Goal: Task Accomplishment & Management: Manage account settings

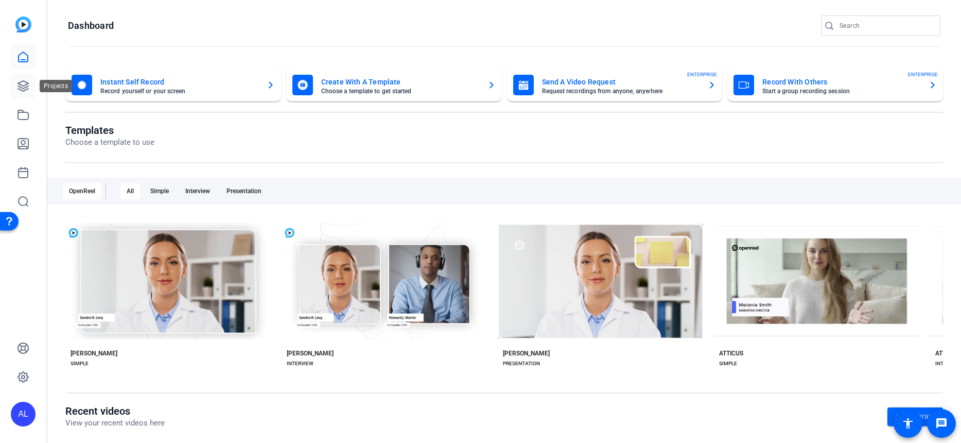
click at [24, 85] on icon at bounding box center [23, 86] width 10 height 10
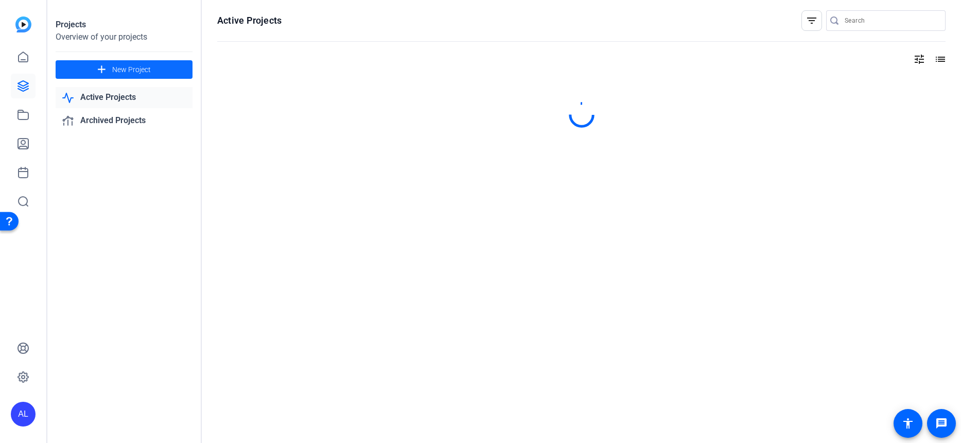
click at [119, 69] on span "New Project" at bounding box center [131, 69] width 39 height 11
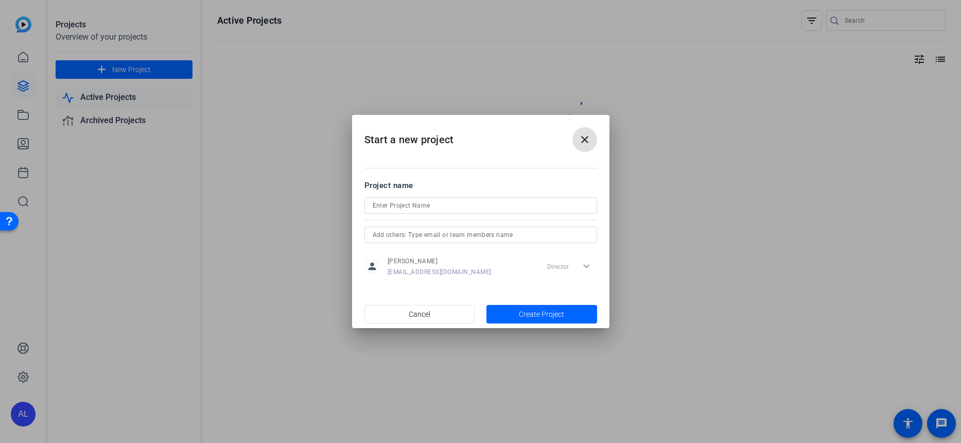
click at [432, 205] on input at bounding box center [481, 205] width 216 height 12
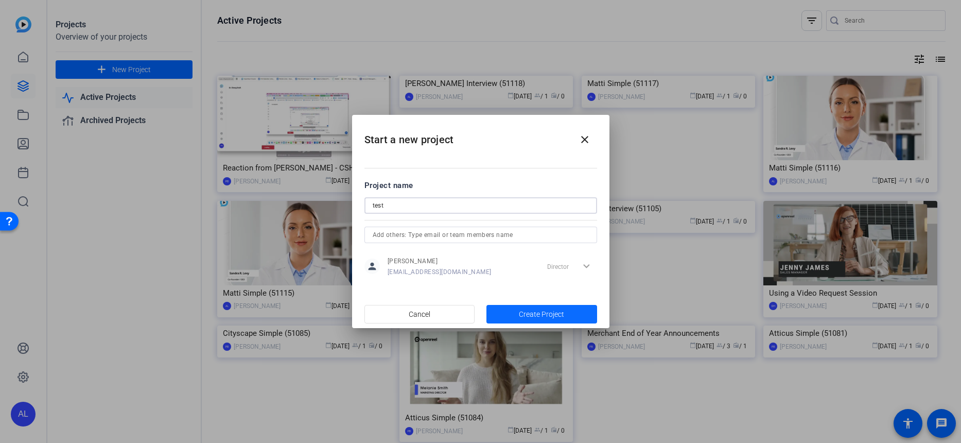
type input "test"
click at [535, 310] on span "Create Project" at bounding box center [541, 314] width 45 height 11
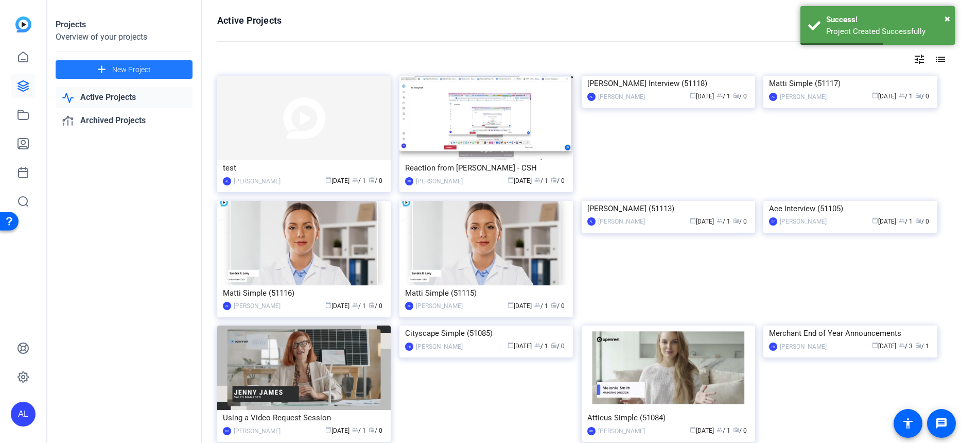
click at [339, 114] on img at bounding box center [303, 118] width 173 height 84
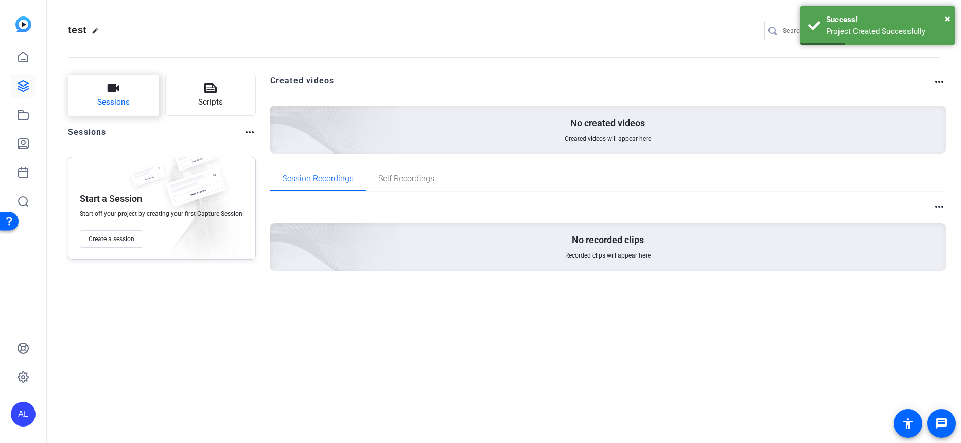
click at [101, 95] on button "Sessions" at bounding box center [113, 95] width 91 height 41
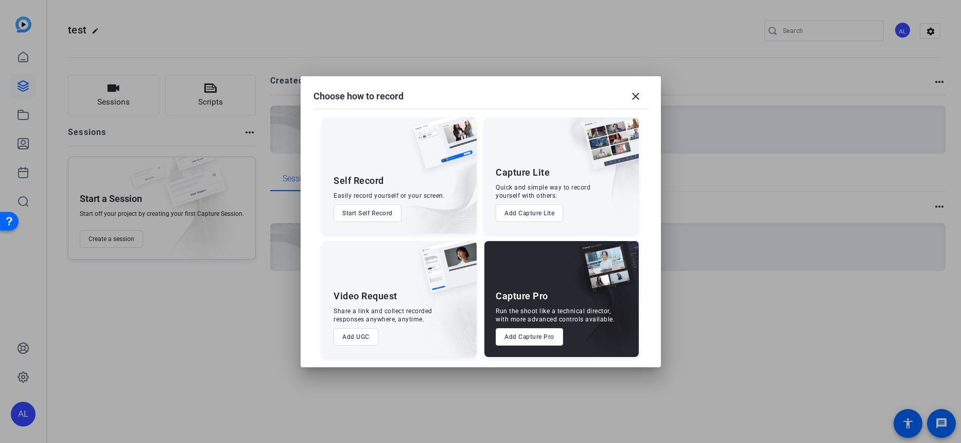
click at [543, 207] on button "Add Capture Lite" at bounding box center [528, 212] width 67 height 17
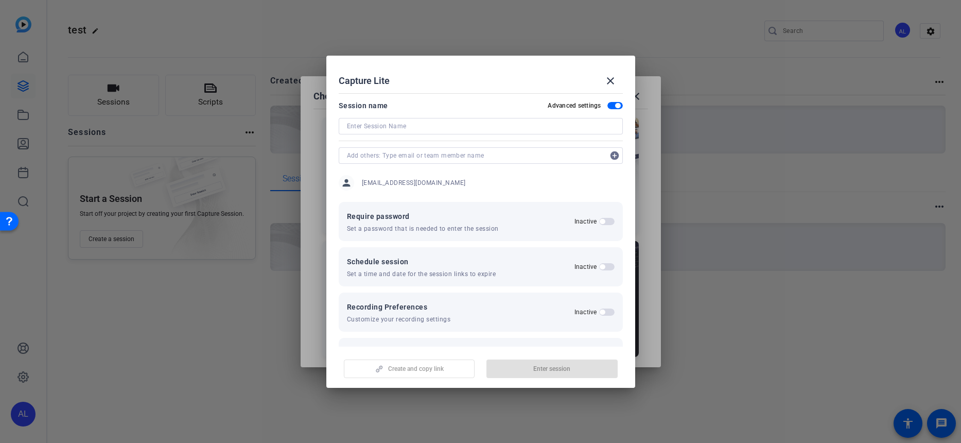
click at [374, 120] on input at bounding box center [481, 126] width 268 height 12
type input "test"
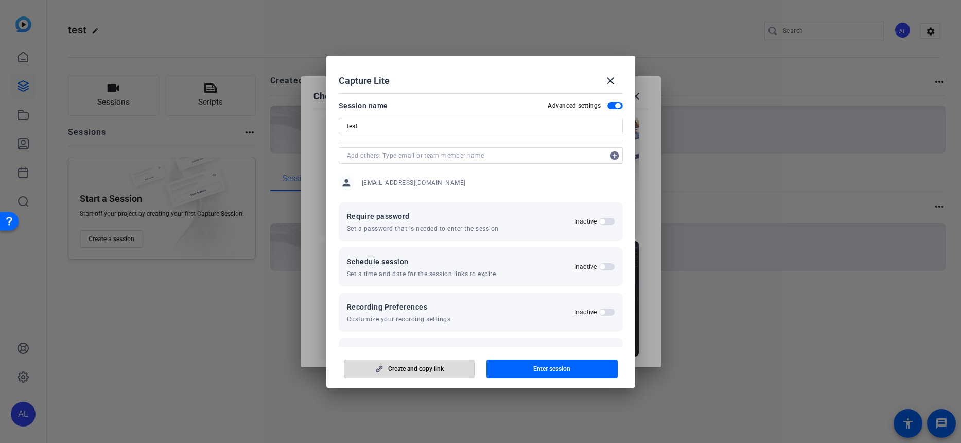
click at [453, 368] on span "button" at bounding box center [409, 368] width 130 height 25
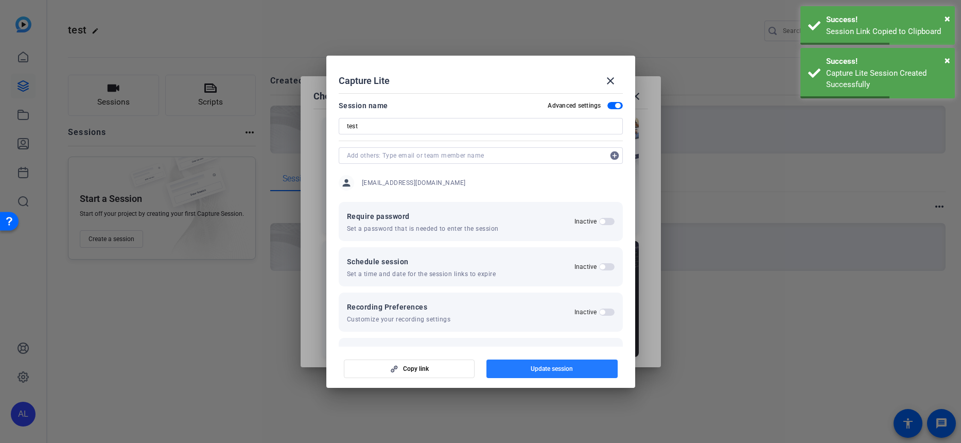
click at [540, 367] on span "Update session" at bounding box center [551, 368] width 42 height 8
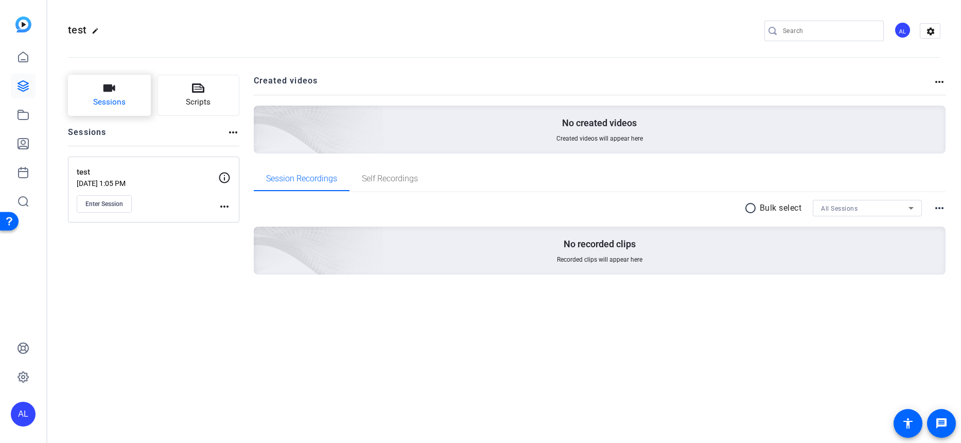
click at [134, 98] on button "Sessions" at bounding box center [109, 95] width 83 height 41
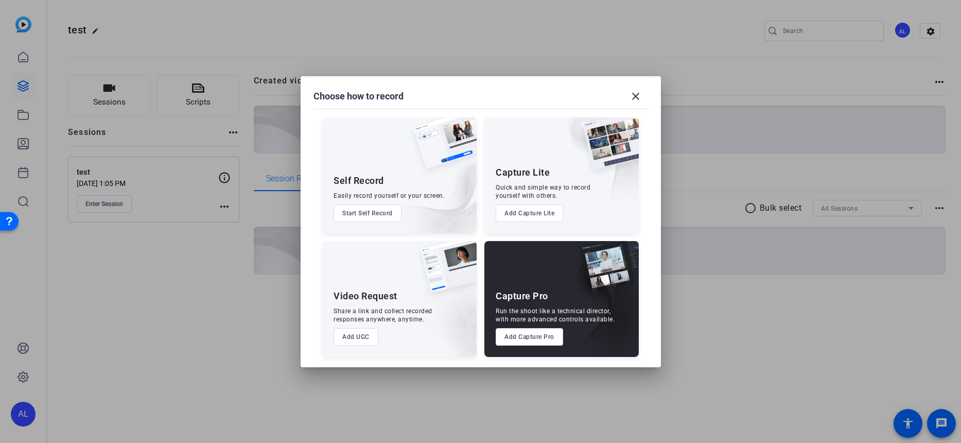
click at [537, 211] on button "Add Capture Lite" at bounding box center [528, 212] width 67 height 17
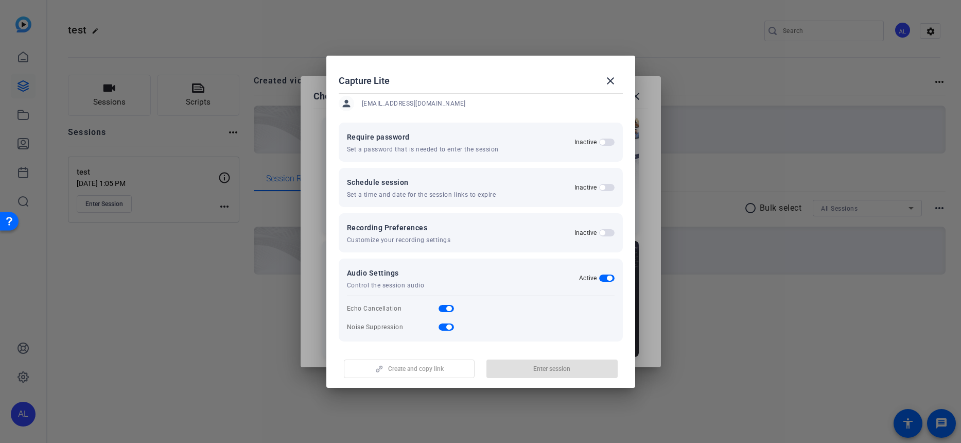
scroll to position [78, 0]
click at [588, 236] on h2 "Inactive" at bounding box center [585, 234] width 23 height 8
click at [599, 236] on button "Inactive" at bounding box center [606, 234] width 15 height 7
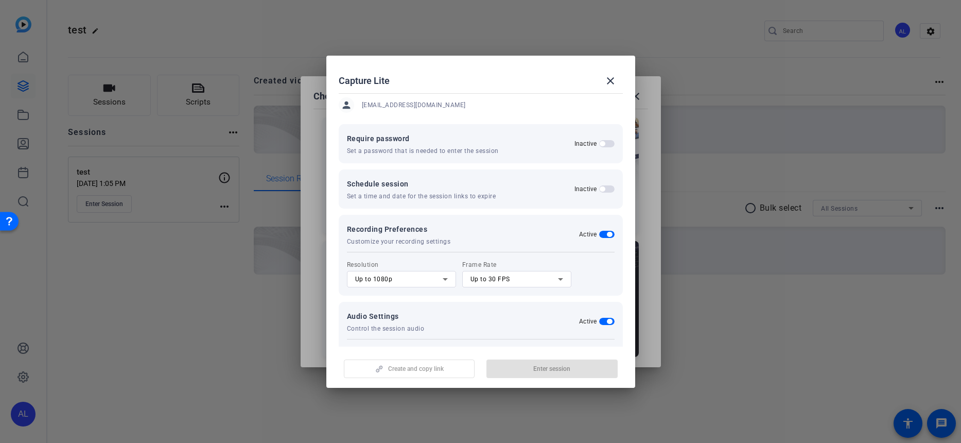
click at [588, 236] on h2 "Active" at bounding box center [588, 234] width 18 height 8
click at [599, 236] on button "Active" at bounding box center [606, 234] width 15 height 7
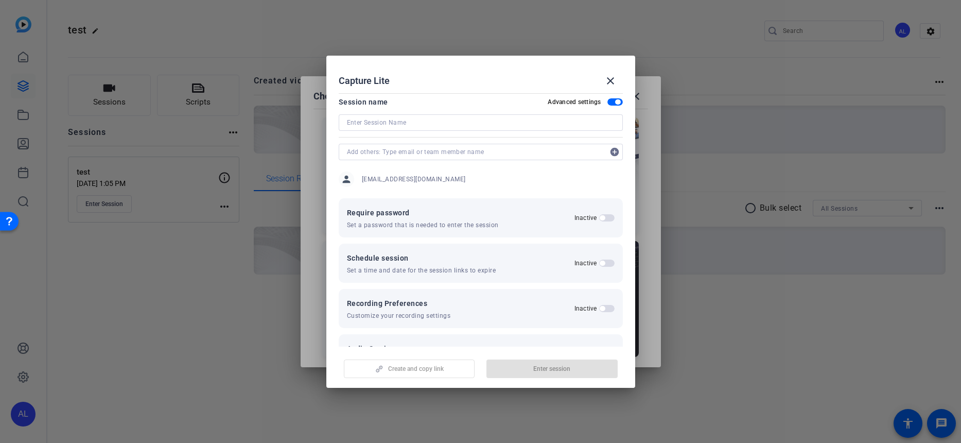
scroll to position [0, 0]
click at [615, 104] on span "button" at bounding box center [617, 105] width 5 height 5
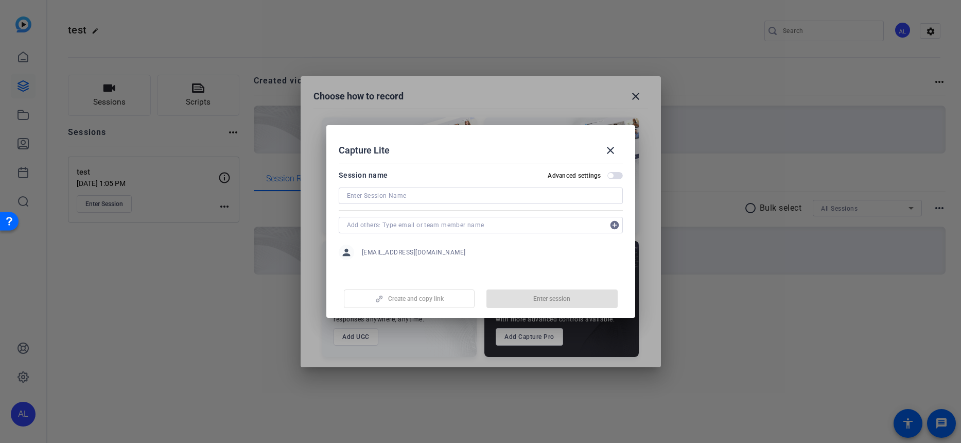
click at [613, 174] on span "button" at bounding box center [610, 175] width 5 height 5
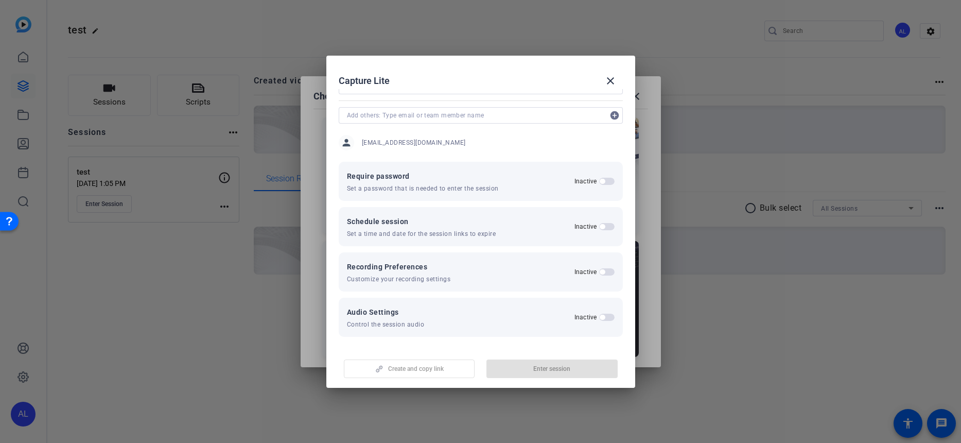
scroll to position [42, 0]
click at [592, 271] on label "Inactive" at bounding box center [586, 270] width 25 height 8
click at [599, 271] on button "Inactive" at bounding box center [606, 270] width 15 height 7
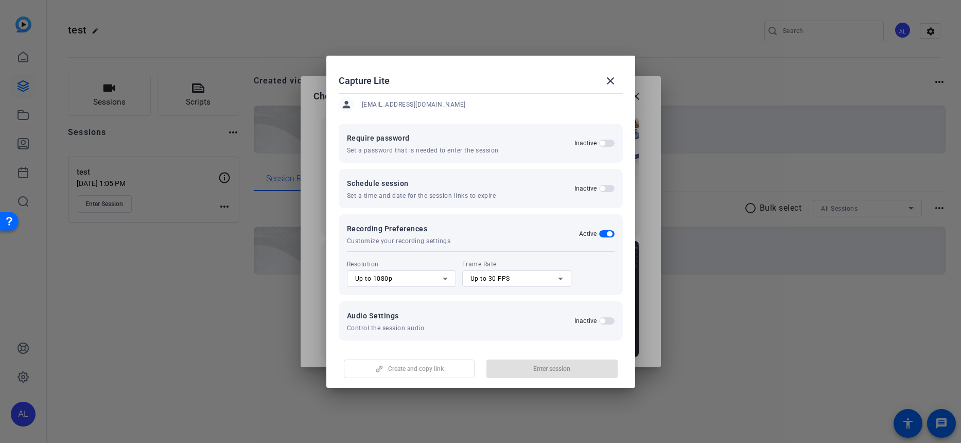
scroll to position [0, 0]
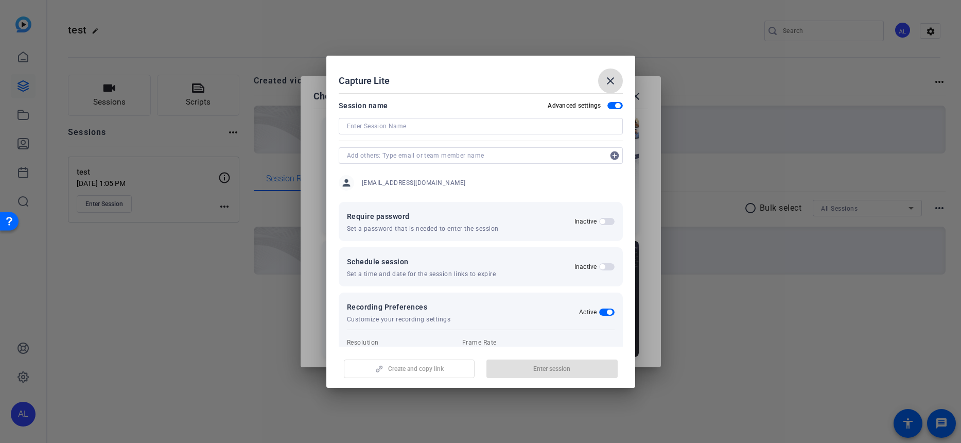
click at [612, 80] on mat-icon "close" at bounding box center [610, 81] width 12 height 12
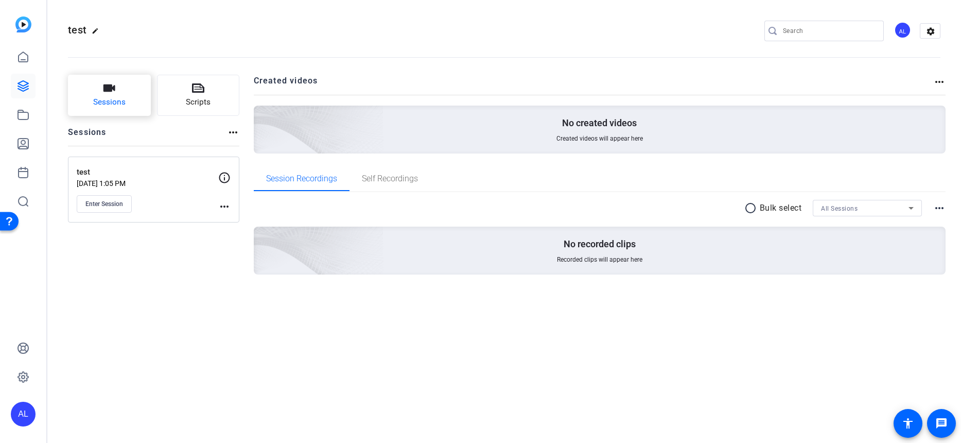
click at [109, 106] on span "Sessions" at bounding box center [109, 102] width 32 height 12
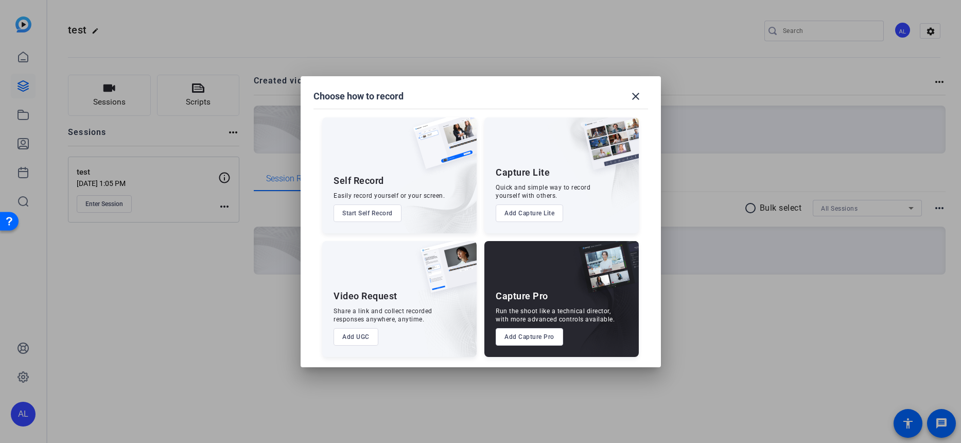
click at [175, 200] on div at bounding box center [480, 221] width 961 height 443
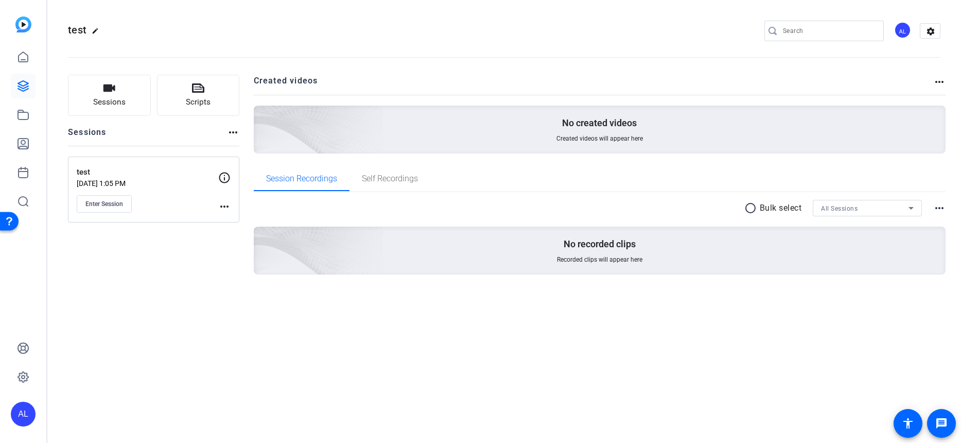
click at [226, 207] on mat-icon "more_horiz" at bounding box center [224, 206] width 12 height 12
click at [118, 209] on div at bounding box center [480, 221] width 961 height 443
click at [120, 204] on span "Enter Session" at bounding box center [104, 204] width 38 height 8
click at [128, 111] on button "Sessions" at bounding box center [109, 95] width 83 height 41
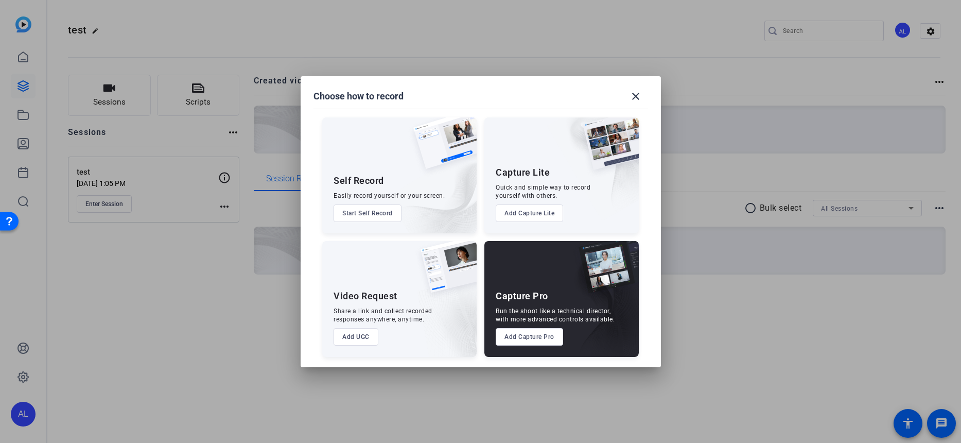
click at [544, 218] on button "Add Capture Lite" at bounding box center [528, 212] width 67 height 17
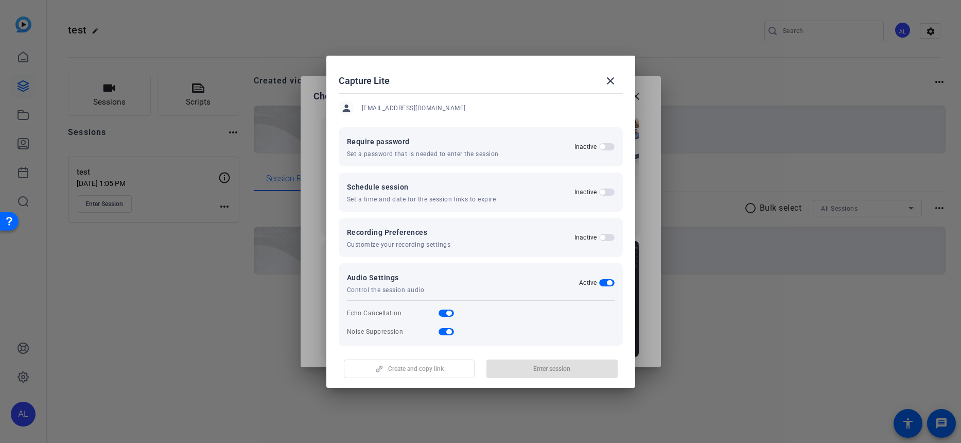
scroll to position [85, 0]
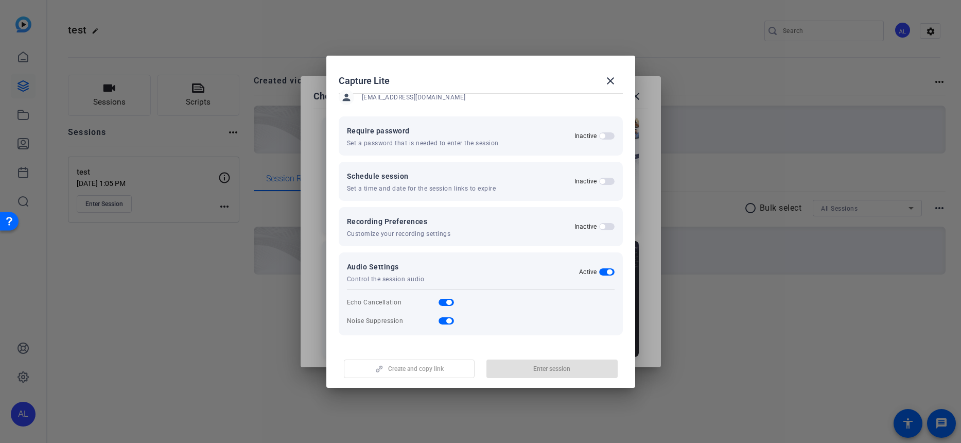
click at [592, 225] on label "Inactive" at bounding box center [586, 226] width 25 height 8
click at [599, 225] on button "Inactive" at bounding box center [606, 226] width 15 height 7
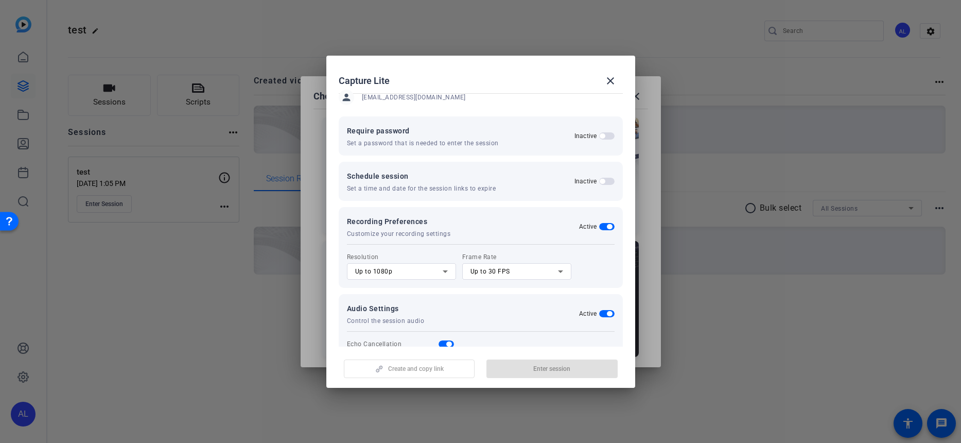
click at [373, 276] on div "Up to 1080p" at bounding box center [398, 271] width 87 height 12
click at [388, 322] on mat-option "Up to 4K" at bounding box center [401, 324] width 109 height 16
click at [497, 266] on div "Up to 30 FPS" at bounding box center [513, 271] width 87 height 12
click at [508, 309] on mat-option "Up to 30 FPS" at bounding box center [516, 308] width 109 height 16
click at [451, 273] on div "Up to 4K" at bounding box center [401, 271] width 109 height 16
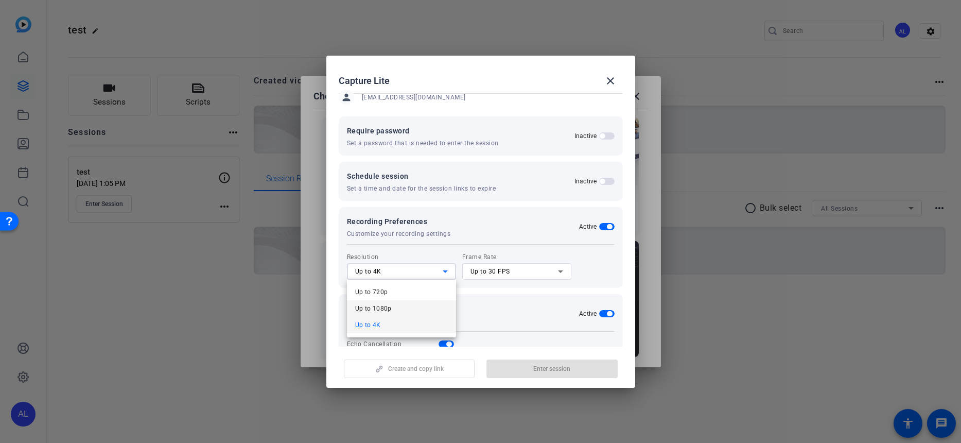
click at [409, 306] on mat-option "Up to 1080p" at bounding box center [401, 308] width 109 height 16
click at [615, 76] on mat-icon "close" at bounding box center [610, 81] width 12 height 12
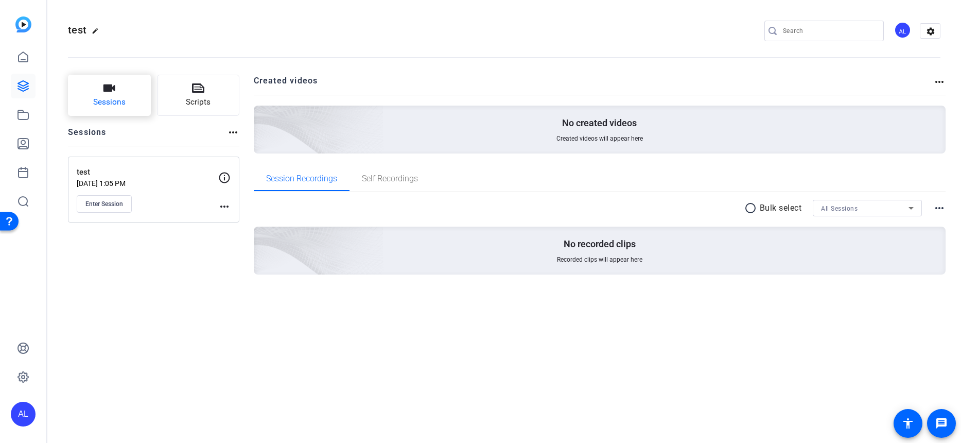
click at [120, 99] on span "Sessions" at bounding box center [109, 102] width 32 height 12
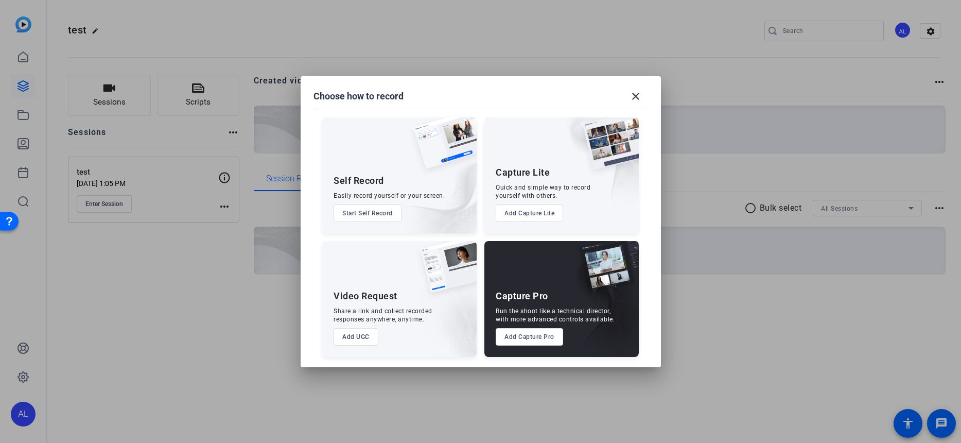
click at [356, 334] on button "Add UGC" at bounding box center [355, 336] width 45 height 17
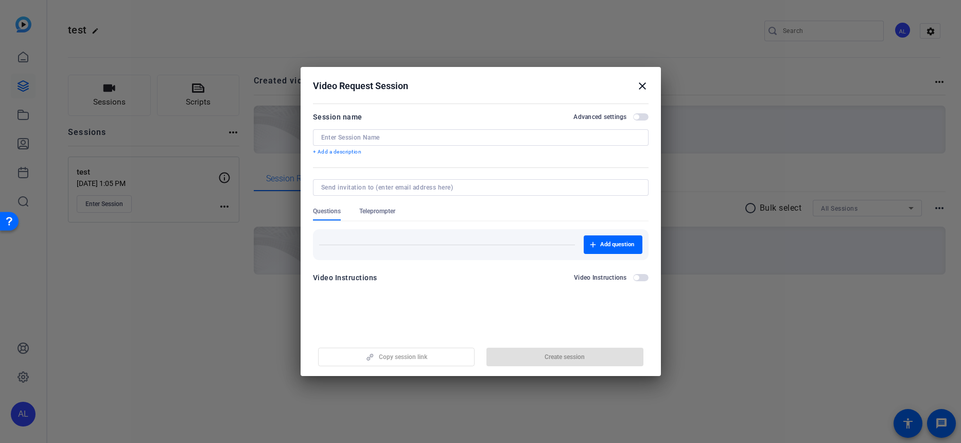
click at [644, 117] on span "button" at bounding box center [640, 116] width 15 height 7
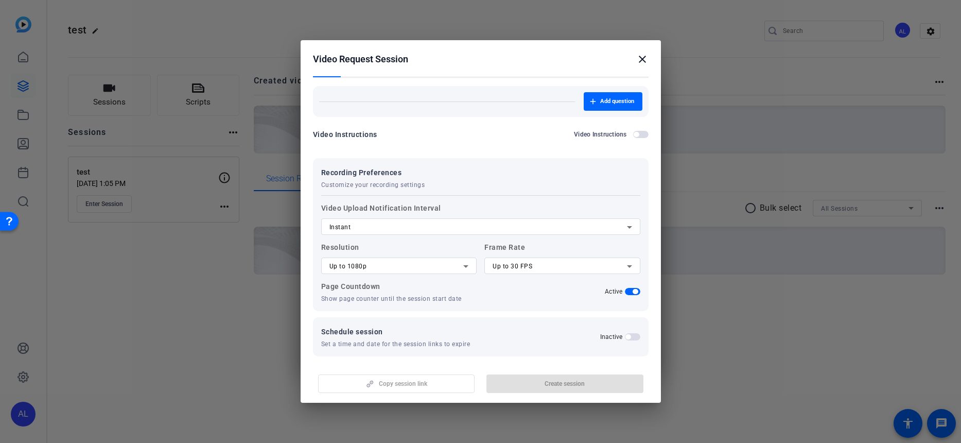
scroll to position [122, 0]
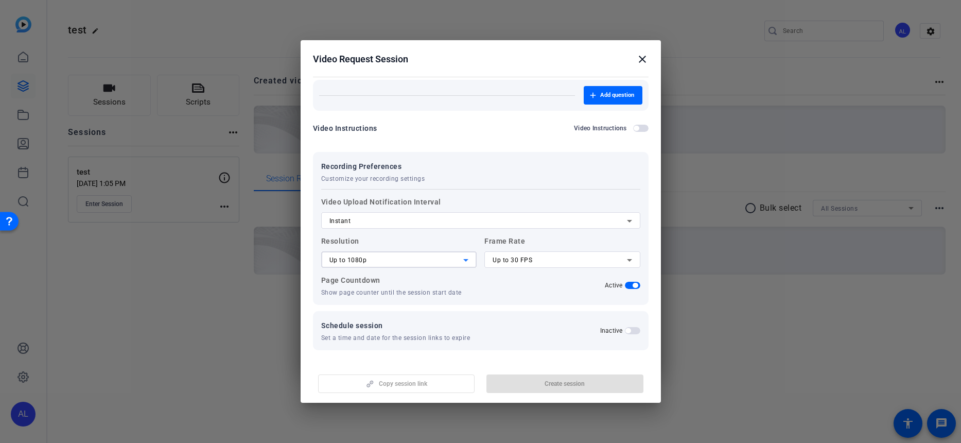
click at [446, 260] on div "Up to 1080p" at bounding box center [396, 260] width 134 height 12
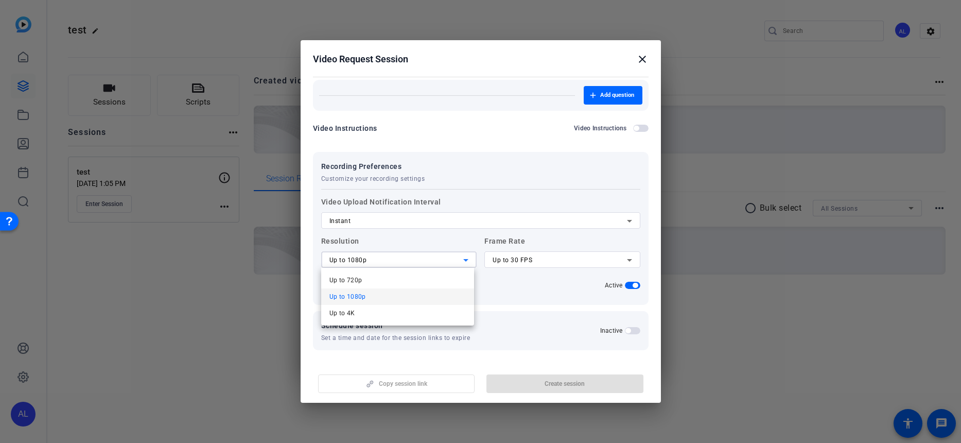
click at [509, 259] on div at bounding box center [480, 221] width 961 height 443
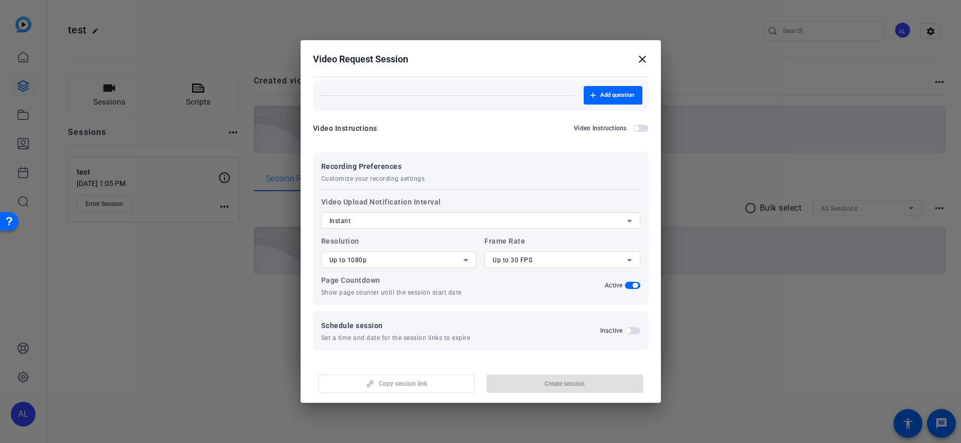
click at [515, 261] on span "Up to 30 FPS" at bounding box center [512, 259] width 40 height 7
click at [623, 177] on div at bounding box center [480, 221] width 961 height 443
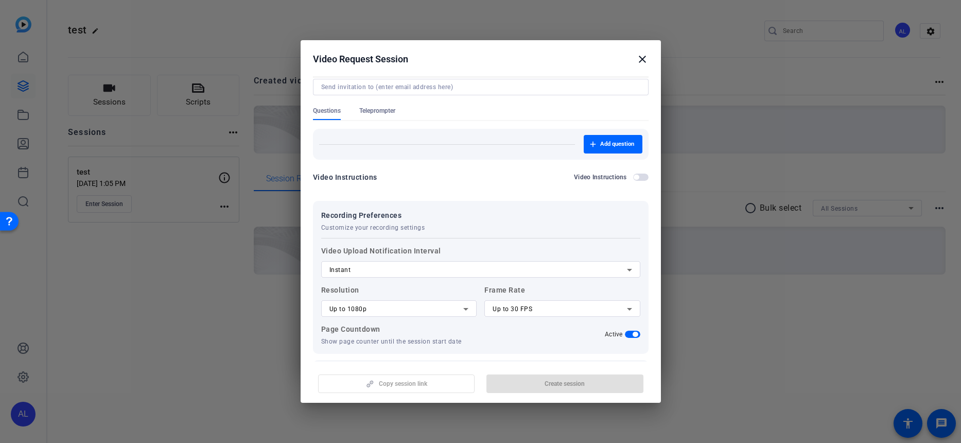
scroll to position [0, 0]
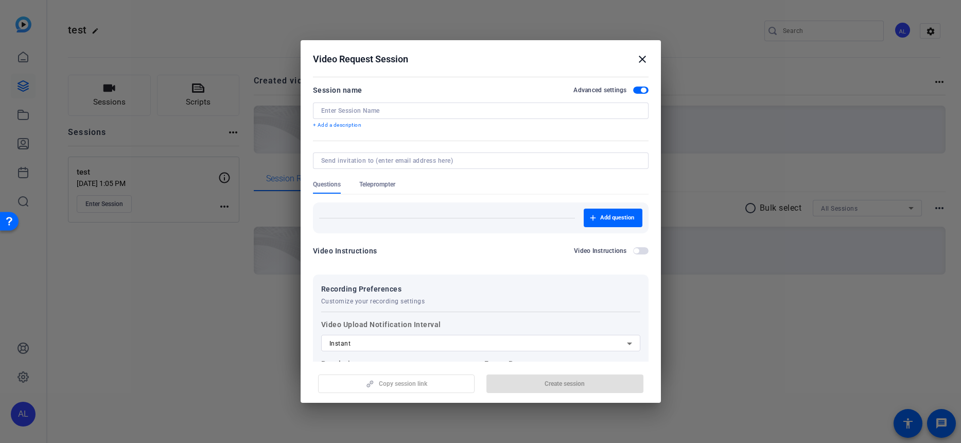
click at [633, 93] on span "button" at bounding box center [640, 89] width 15 height 7
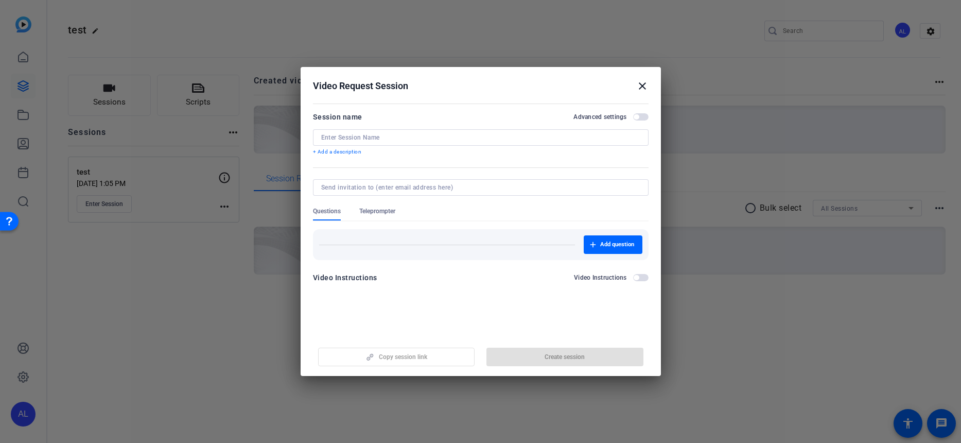
click at [634, 118] on span "button" at bounding box center [635, 116] width 5 height 5
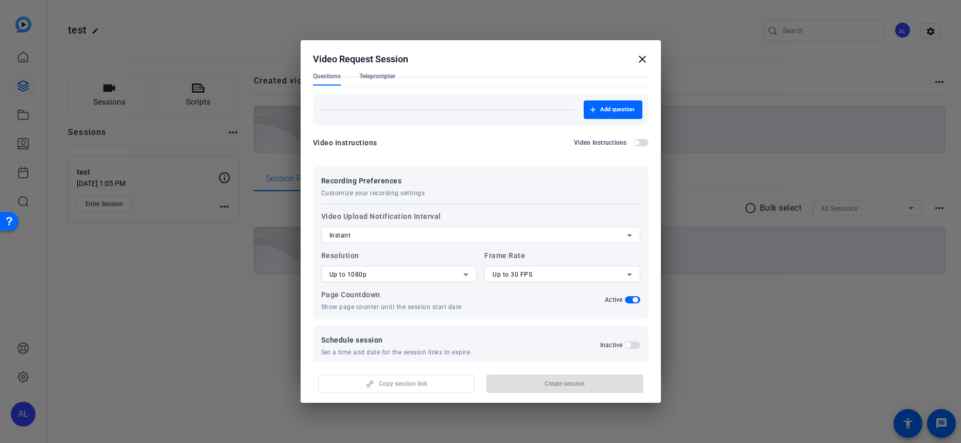
scroll to position [122, 0]
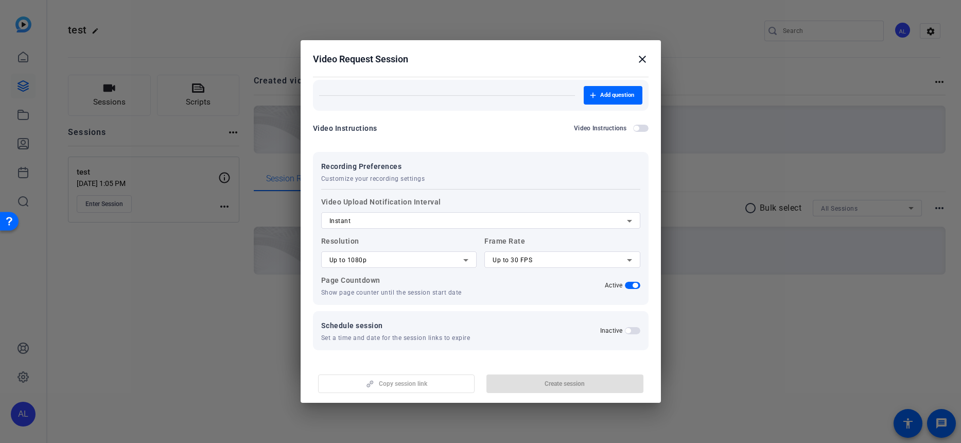
click at [463, 262] on icon at bounding box center [465, 260] width 12 height 12
click at [439, 314] on mat-option "Up to 4K" at bounding box center [397, 313] width 153 height 16
click at [529, 257] on div "Up to 30 FPS" at bounding box center [559, 260] width 134 height 12
click at [545, 314] on mat-option "Up to 60 FPS" at bounding box center [558, 313] width 153 height 16
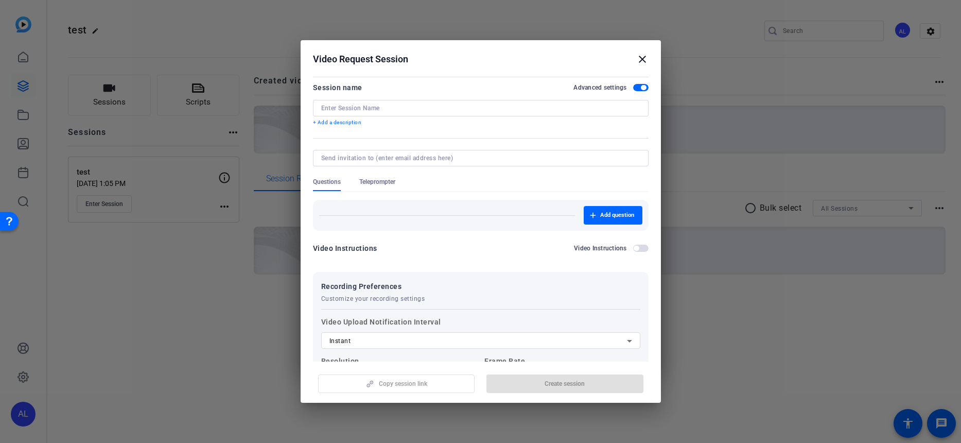
scroll to position [0, 0]
drag, startPoint x: 644, startPoint y: 57, endPoint x: 593, endPoint y: 72, distance: 53.6
click at [644, 57] on mat-icon "close" at bounding box center [642, 59] width 12 height 12
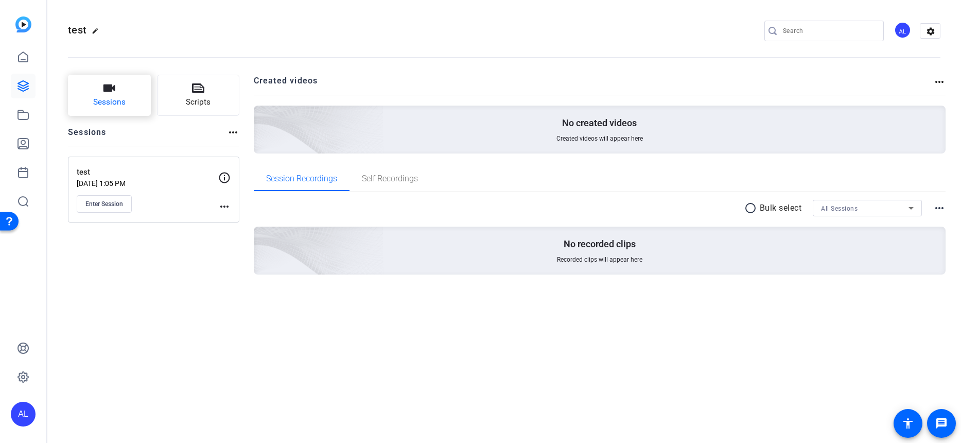
click at [100, 84] on button "Sessions" at bounding box center [109, 95] width 83 height 41
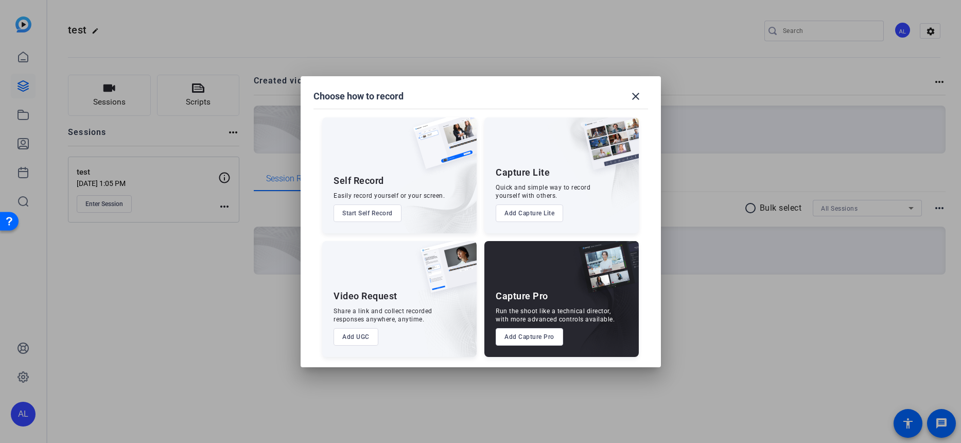
drag, startPoint x: 384, startPoint y: 339, endPoint x: 369, endPoint y: 339, distance: 14.9
click at [383, 339] on div "Video Request Share a link and collect recorded responses anywhere, anytime. Ad…" at bounding box center [399, 299] width 154 height 116
click at [367, 340] on button "Add UGC" at bounding box center [355, 336] width 45 height 17
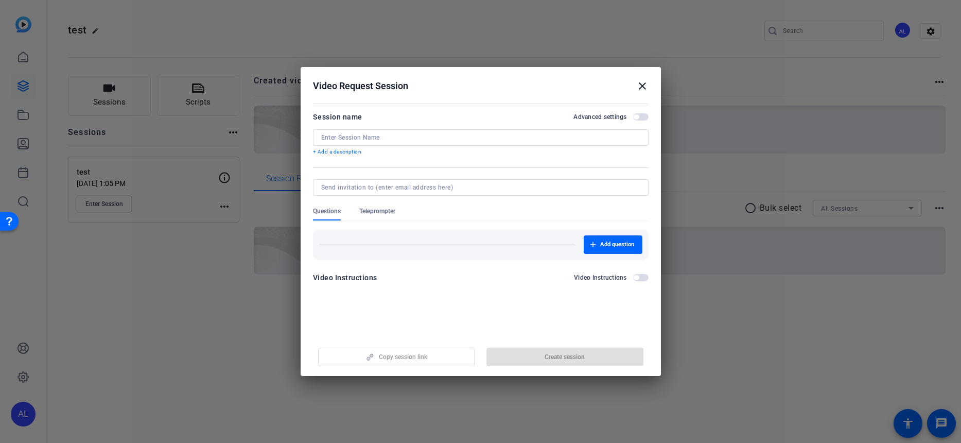
click at [635, 276] on span "button" at bounding box center [635, 277] width 5 height 5
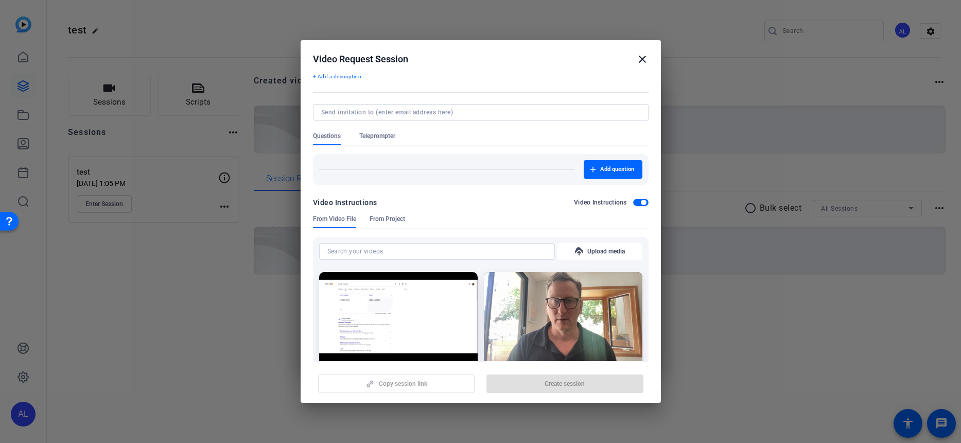
scroll to position [58, 0]
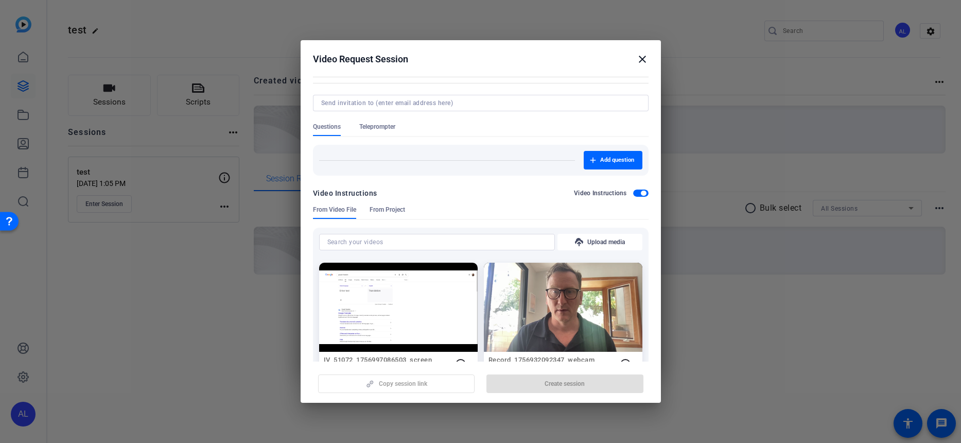
click at [370, 242] on input at bounding box center [436, 242] width 219 height 12
click at [604, 164] on span "Add question" at bounding box center [617, 160] width 34 height 8
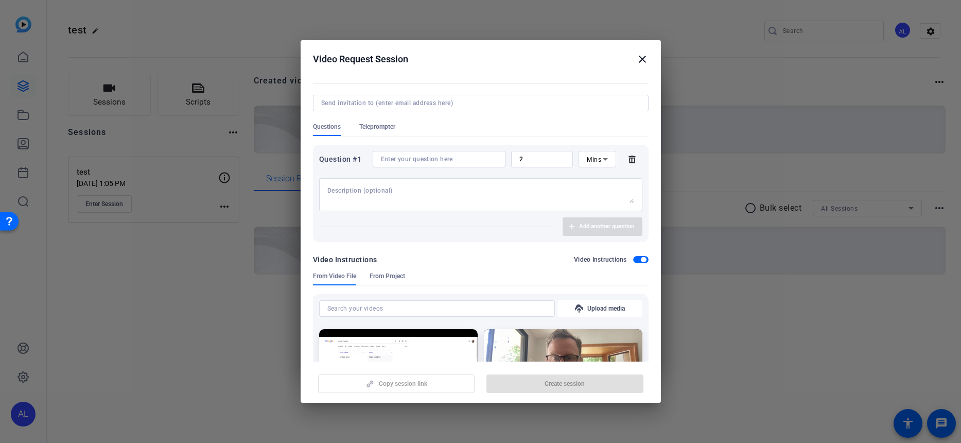
click at [389, 131] on span "Teleprompter" at bounding box center [377, 128] width 36 height 13
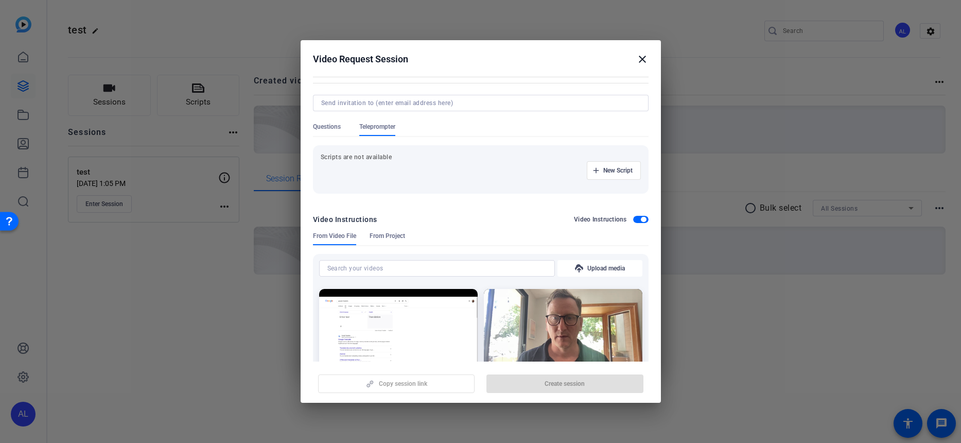
click at [633, 218] on span "button" at bounding box center [640, 219] width 15 height 7
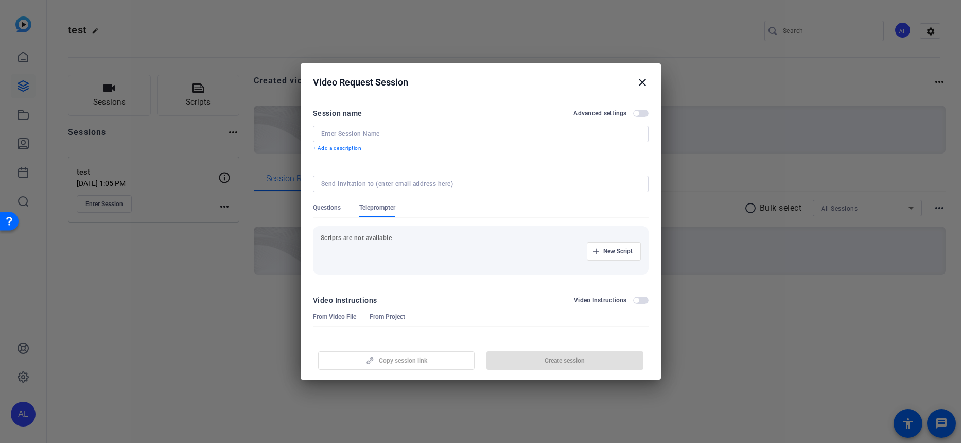
scroll to position [0, 0]
